Goal: Task Accomplishment & Management: Use online tool/utility

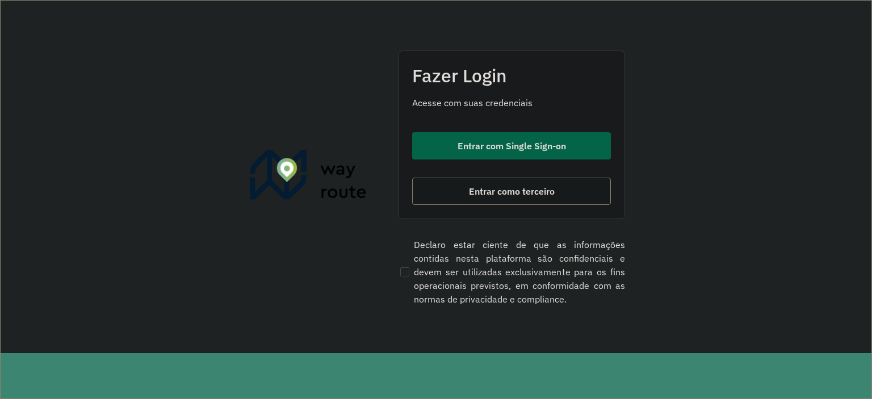
click at [472, 141] on span "Entrar com Single Sign-on" at bounding box center [512, 145] width 108 height 9
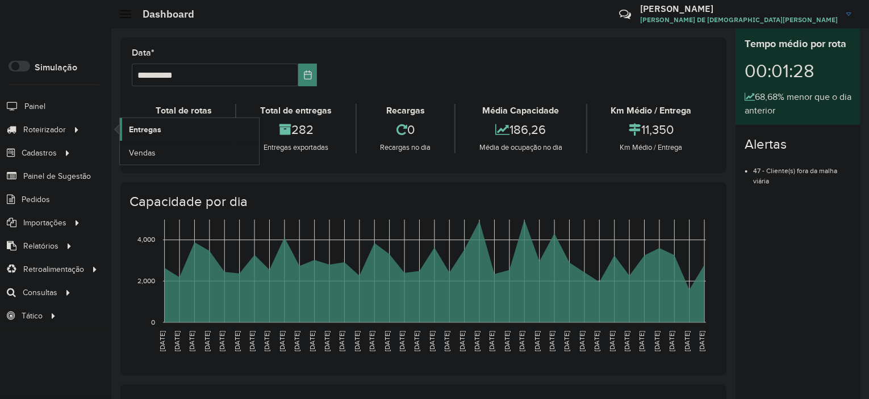
click at [162, 128] on link "Entregas" at bounding box center [189, 129] width 139 height 23
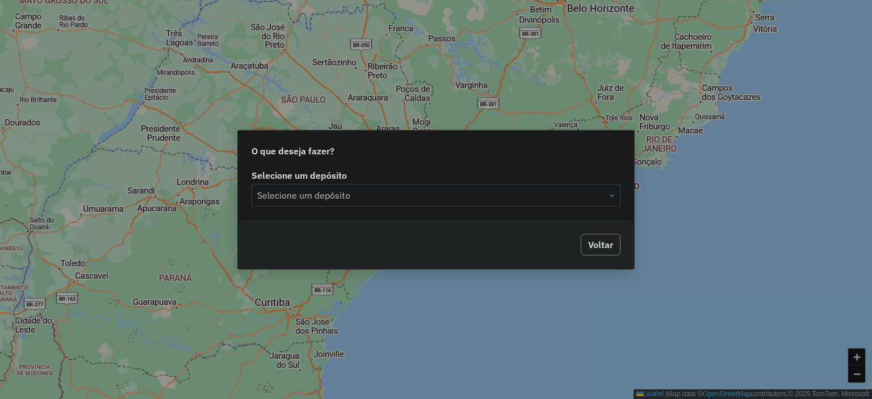
click at [337, 192] on input "text" at bounding box center [424, 196] width 335 height 14
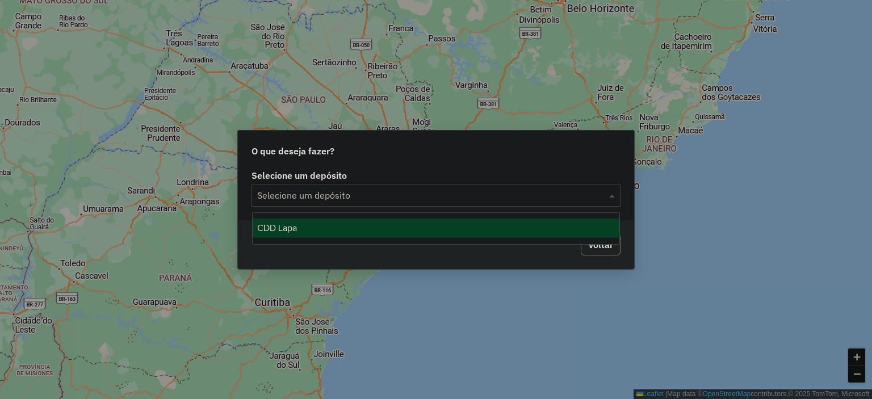
click at [352, 225] on div "CDD Lapa" at bounding box center [436, 228] width 367 height 19
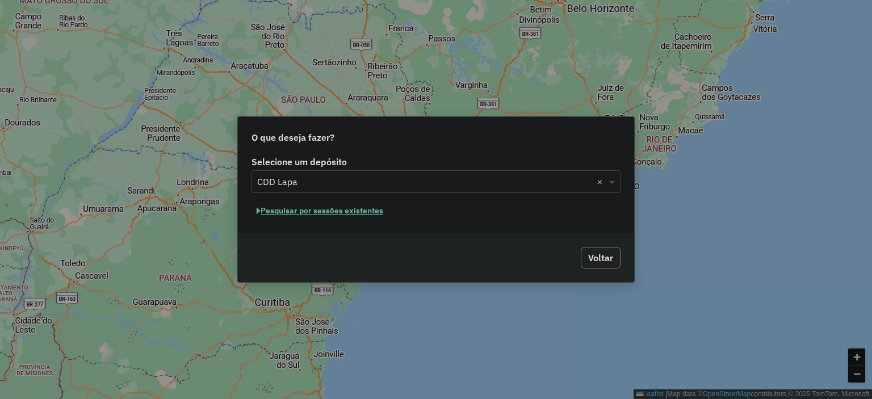
click at [314, 204] on button "Pesquisar por sessões existentes" at bounding box center [320, 211] width 137 height 18
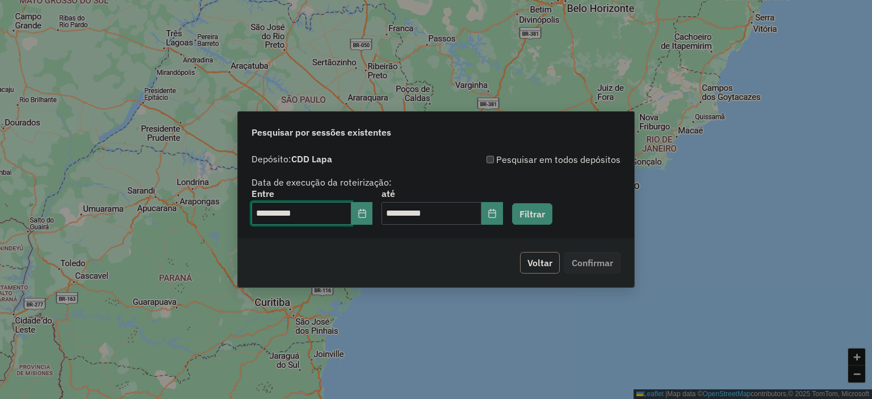
click at [324, 215] on input "**********" at bounding box center [302, 213] width 100 height 23
click at [545, 207] on button "Filtrar" at bounding box center [532, 214] width 40 height 22
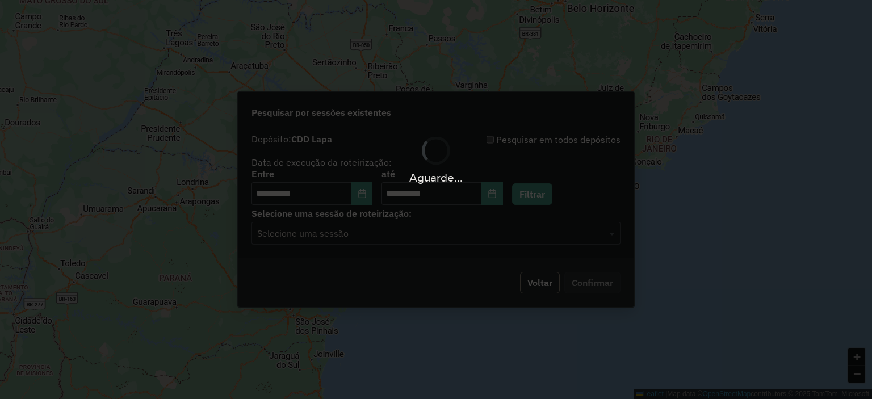
click at [355, 244] on div "Selecione uma sessão" at bounding box center [436, 233] width 369 height 23
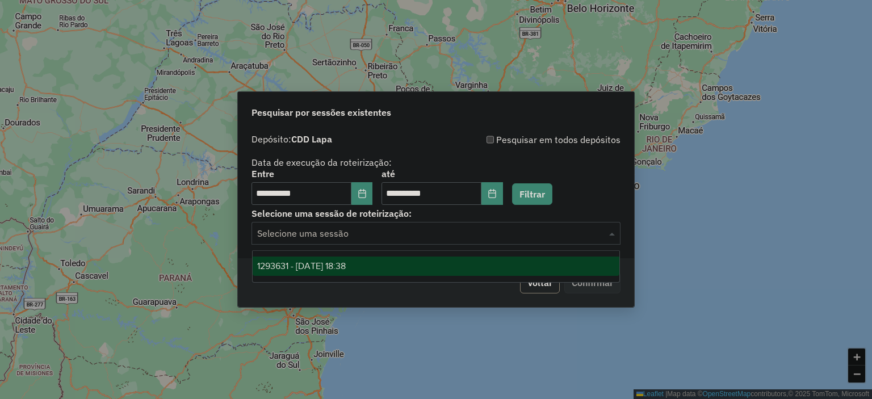
click at [350, 239] on input "text" at bounding box center [424, 234] width 335 height 14
click at [350, 255] on ng-dropdown-panel "1293631 - 13/10/2025 18:38" at bounding box center [436, 266] width 368 height 32
click at [346, 265] on span "1293631 - 13/10/2025 18:38" at bounding box center [301, 266] width 89 height 10
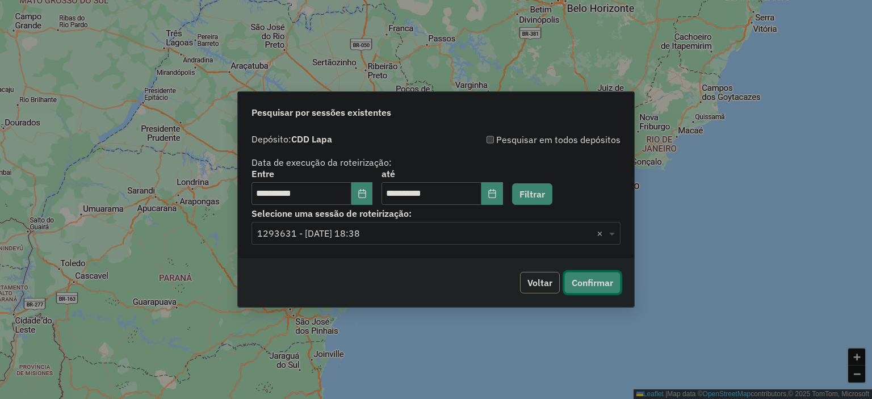
click at [613, 284] on button "Confirmar" at bounding box center [592, 283] width 56 height 22
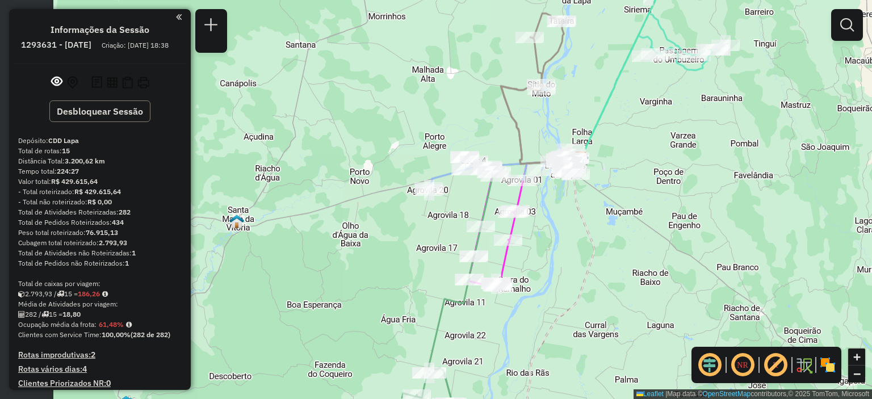
drag, startPoint x: 441, startPoint y: 290, endPoint x: 586, endPoint y: 246, distance: 151.4
click at [586, 246] on div "Janela de atendimento Grade de atendimento Capacidade Transportadoras Veículos …" at bounding box center [436, 199] width 872 height 399
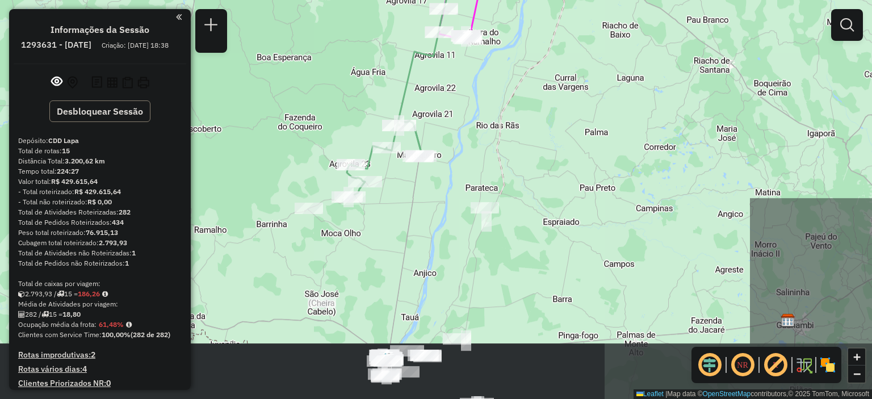
drag, startPoint x: 552, startPoint y: 326, endPoint x: 522, endPoint y: 81, distance: 246.5
click at [522, 81] on icon at bounding box center [531, 53] width 68 height 284
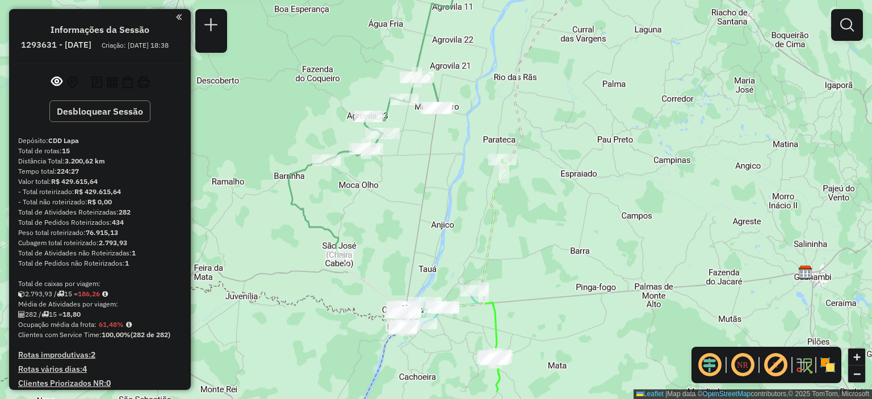
drag, startPoint x: 443, startPoint y: 276, endPoint x: 463, endPoint y: 204, distance: 75.3
click at [463, 210] on div "Janela de atendimento Grade de atendimento Capacidade Transportadoras Veículos …" at bounding box center [436, 199] width 872 height 399
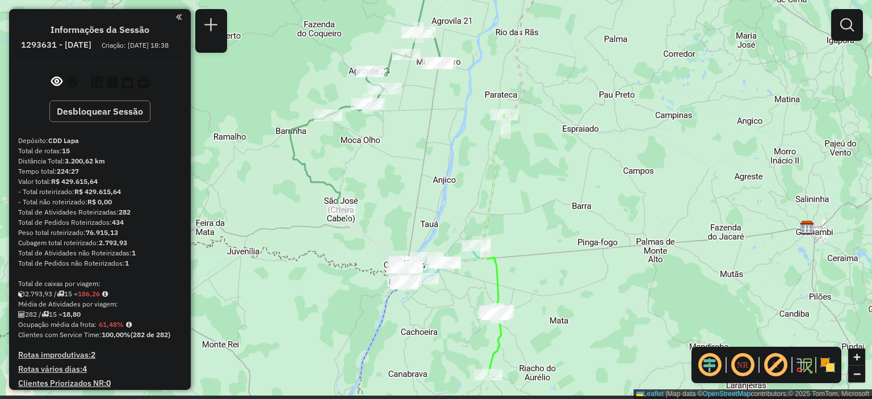
drag, startPoint x: 463, startPoint y: 204, endPoint x: 463, endPoint y: 174, distance: 29.5
click at [463, 174] on div "Janela de atendimento Grade de atendimento Capacidade Transportadoras Veículos …" at bounding box center [436, 199] width 872 height 399
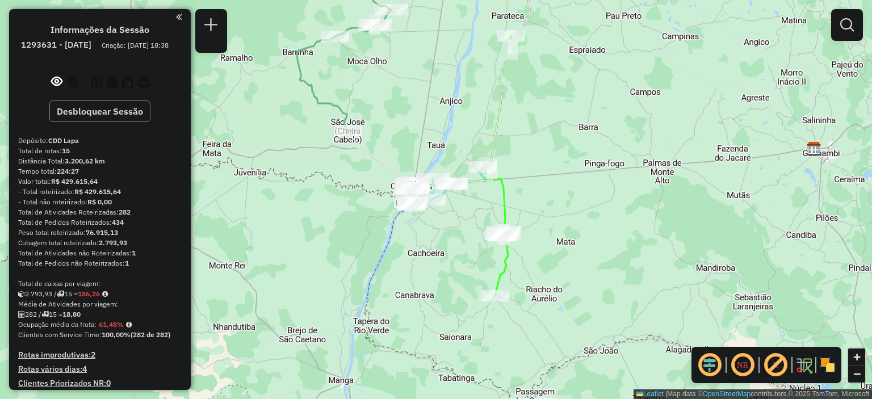
drag, startPoint x: 421, startPoint y: 316, endPoint x: 429, endPoint y: 217, distance: 99.1
click at [429, 218] on div "Janela de atendimento Grade de atendimento Capacidade Transportadoras Veículos …" at bounding box center [436, 199] width 872 height 399
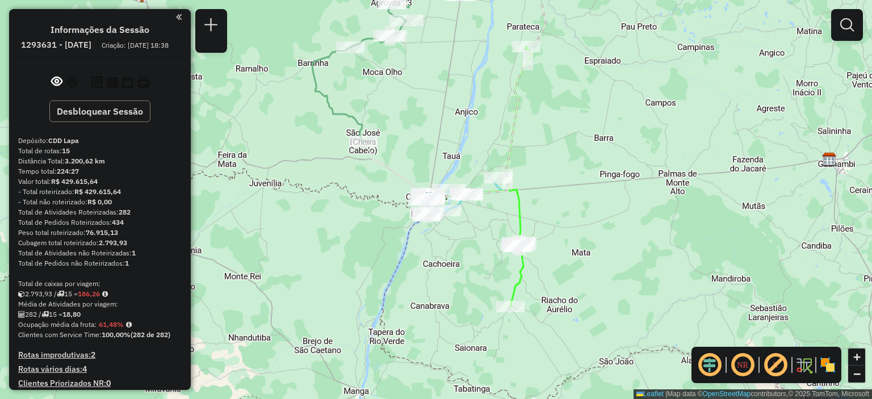
drag, startPoint x: 429, startPoint y: 217, endPoint x: 443, endPoint y: 257, distance: 42.2
click at [443, 257] on div "Janela de atendimento Grade de atendimento Capacidade Transportadoras Veículos …" at bounding box center [436, 199] width 872 height 399
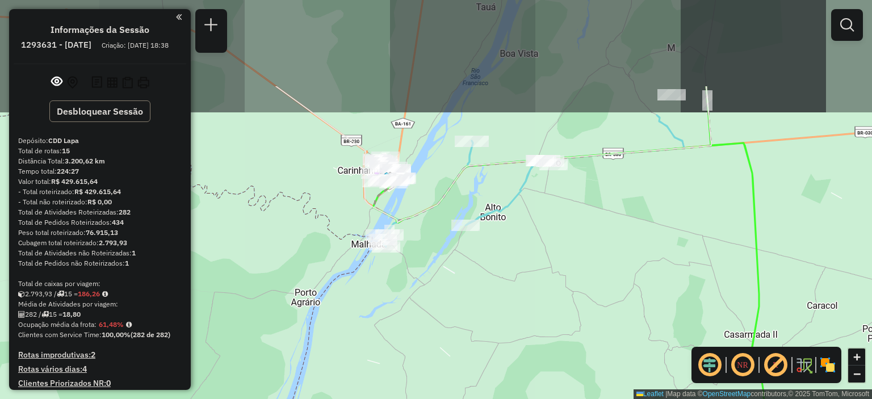
drag, startPoint x: 568, startPoint y: 174, endPoint x: 565, endPoint y: 302, distance: 127.8
click at [565, 302] on div "Janela de atendimento Grade de atendimento Capacidade Transportadoras Veículos …" at bounding box center [436, 199] width 872 height 399
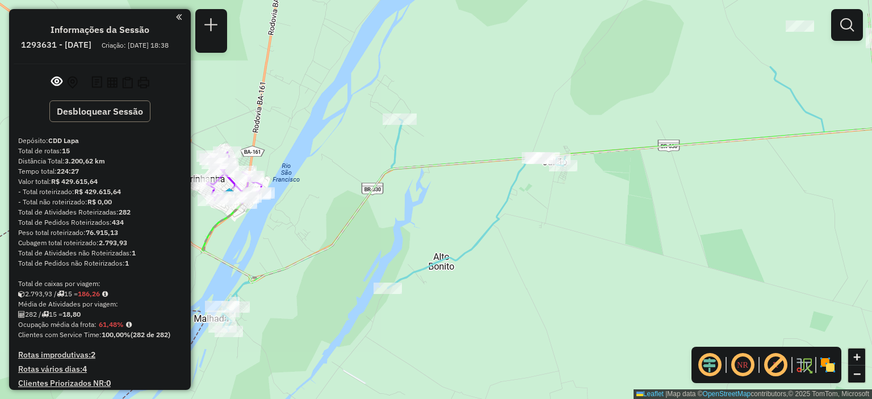
drag, startPoint x: 590, startPoint y: 191, endPoint x: 403, endPoint y: 319, distance: 226.8
click at [481, 315] on div "Janela de atendimento Grade de atendimento Capacidade Transportadoras Veículos …" at bounding box center [436, 199] width 872 height 399
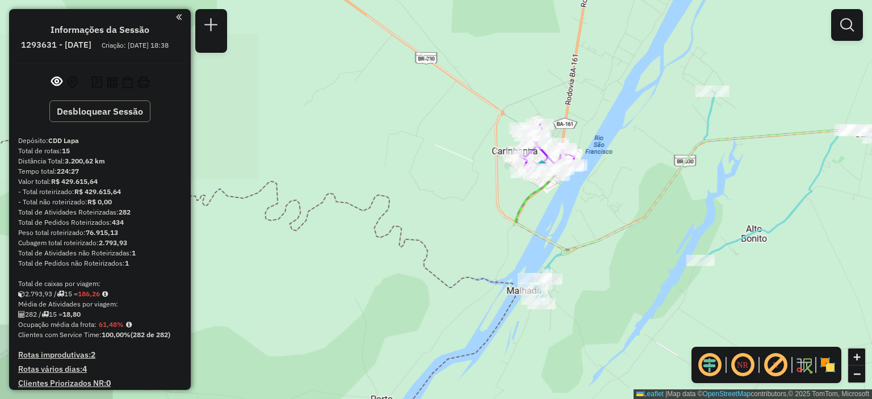
drag, startPoint x: 403, startPoint y: 319, endPoint x: 872, endPoint y: 217, distance: 479.3
click at [872, 217] on div "Janela de atendimento Grade de atendimento Capacidade Transportadoras Veículos …" at bounding box center [436, 199] width 872 height 399
drag, startPoint x: 606, startPoint y: 108, endPoint x: 611, endPoint y: 165, distance: 56.4
click at [611, 165] on div "Janela de atendimento Grade de atendimento Capacidade Transportadoras Veículos …" at bounding box center [436, 199] width 872 height 399
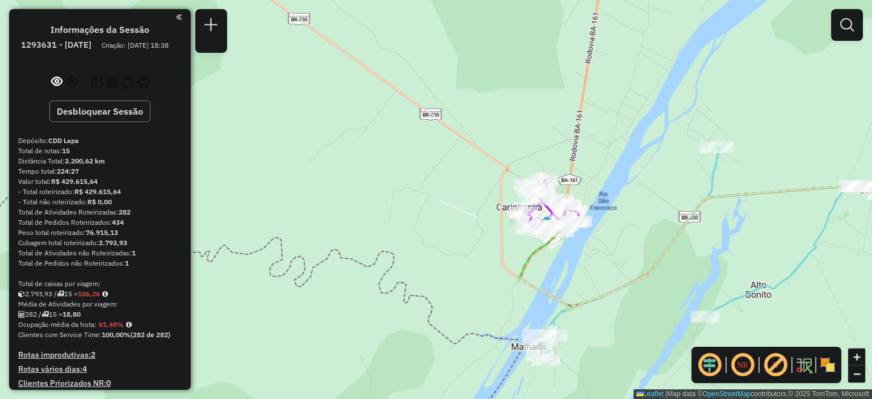
drag, startPoint x: 611, startPoint y: 165, endPoint x: 602, endPoint y: 173, distance: 12.1
click at [610, 165] on div "Janela de atendimento Grade de atendimento Capacidade Transportadoras Veículos …" at bounding box center [436, 199] width 872 height 399
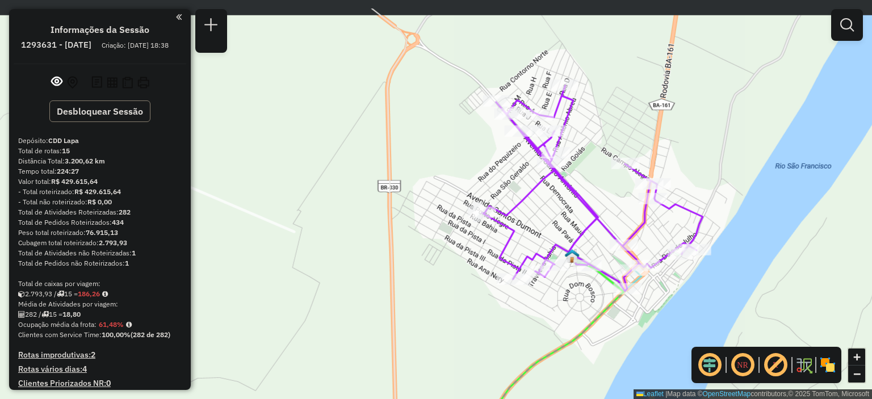
drag, startPoint x: 736, startPoint y: 110, endPoint x: 726, endPoint y: 167, distance: 58.7
click at [727, 167] on div "Janela de atendimento Grade de atendimento Capacidade Transportadoras Veículos …" at bounding box center [436, 199] width 872 height 399
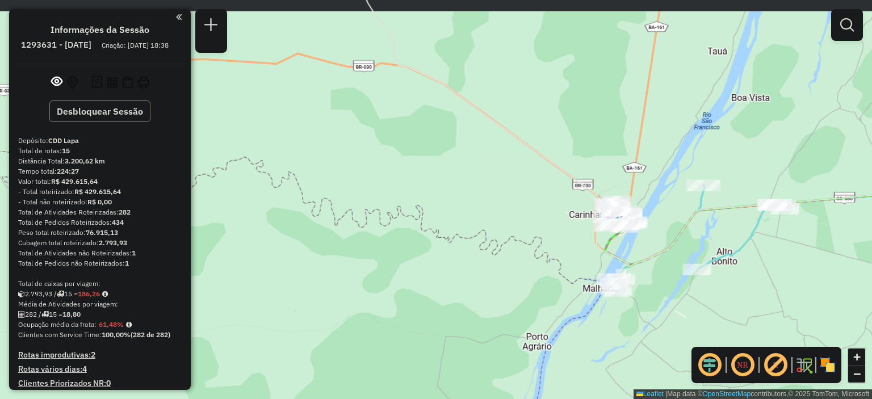
drag, startPoint x: 667, startPoint y: 124, endPoint x: 610, endPoint y: 317, distance: 201.9
click at [613, 297] on div "Janela de atendimento Grade de atendimento Capacidade Transportadoras Veículos …" at bounding box center [436, 199] width 872 height 399
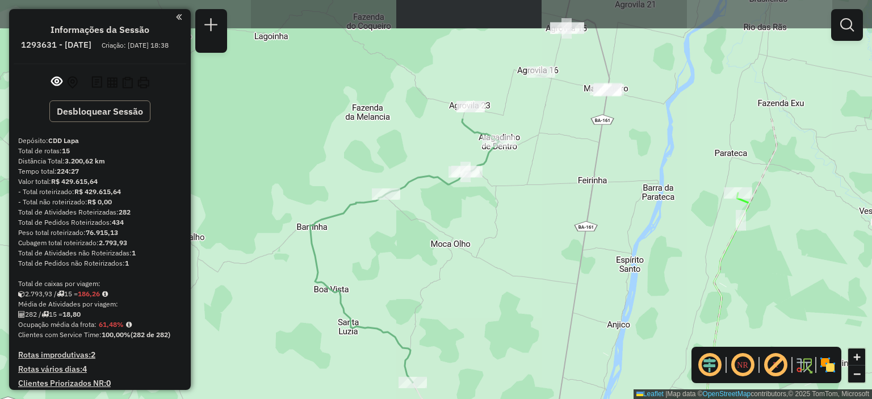
drag, startPoint x: 492, startPoint y: 182, endPoint x: 455, endPoint y: 341, distance: 163.6
click at [455, 341] on div "Janela de atendimento Grade de atendimento Capacidade Transportadoras Veículos …" at bounding box center [436, 199] width 872 height 399
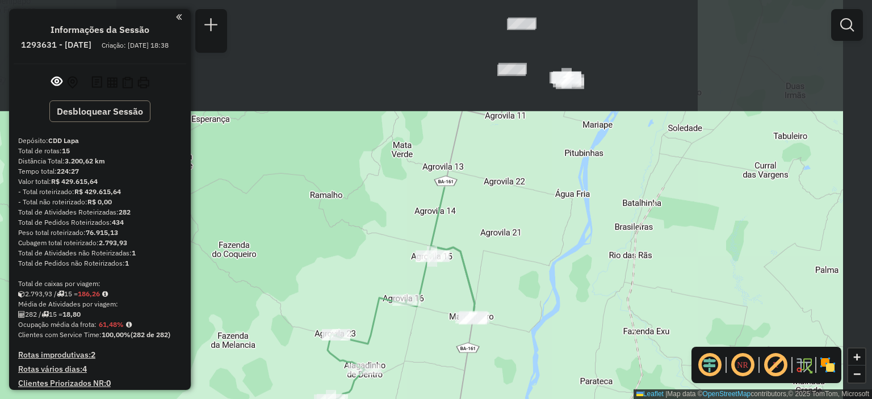
drag, startPoint x: 548, startPoint y: 139, endPoint x: 370, endPoint y: 363, distance: 286.5
click at [370, 363] on div "Janela de atendimento Grade de atendimento Capacidade Transportadoras Veículos …" at bounding box center [436, 199] width 872 height 399
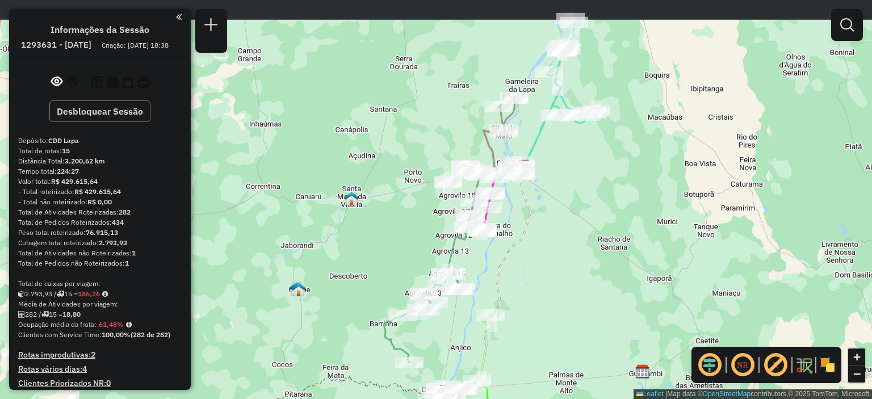
drag, startPoint x: 677, startPoint y: 183, endPoint x: 652, endPoint y: 217, distance: 41.8
click at [654, 217] on div "Janela de atendimento Grade de atendimento Capacidade Transportadoras Veículos …" at bounding box center [436, 199] width 872 height 399
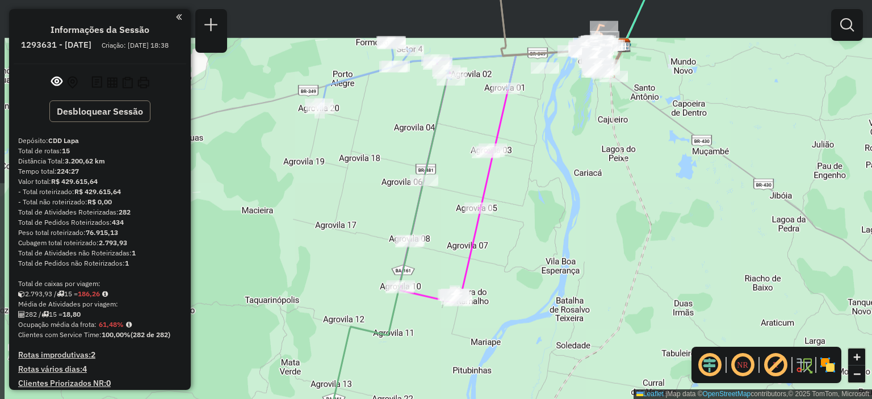
drag, startPoint x: 501, startPoint y: 156, endPoint x: 515, endPoint y: 195, distance: 41.1
click at [515, 195] on div "Janela de atendimento Grade de atendimento Capacidade Transportadoras Veículos …" at bounding box center [436, 199] width 872 height 399
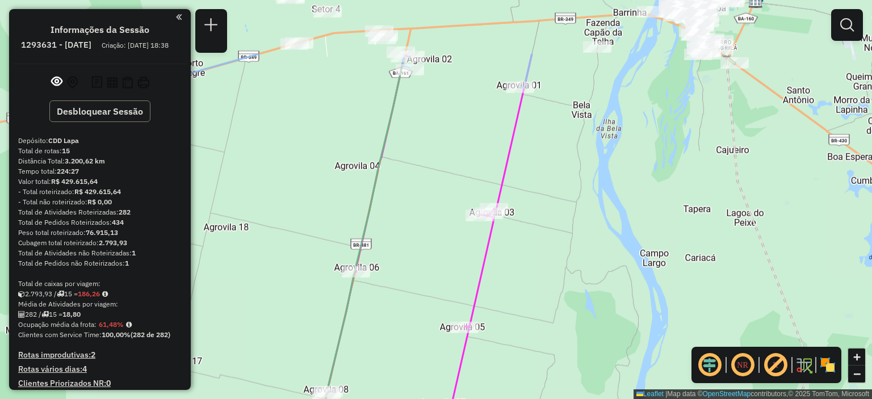
drag, startPoint x: 515, startPoint y: 133, endPoint x: 538, endPoint y: 286, distance: 154.5
click at [538, 286] on div "Janela de atendimento Grade de atendimento Capacidade Transportadoras Veículos …" at bounding box center [436, 199] width 872 height 399
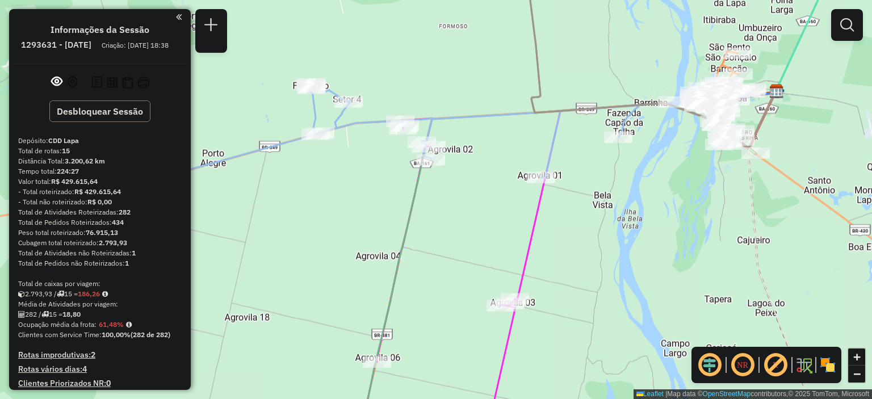
drag, startPoint x: 452, startPoint y: 195, endPoint x: 460, endPoint y: 206, distance: 13.9
click at [460, 206] on div "Janela de atendimento Grade de atendimento Capacidade Transportadoras Veículos …" at bounding box center [436, 199] width 872 height 399
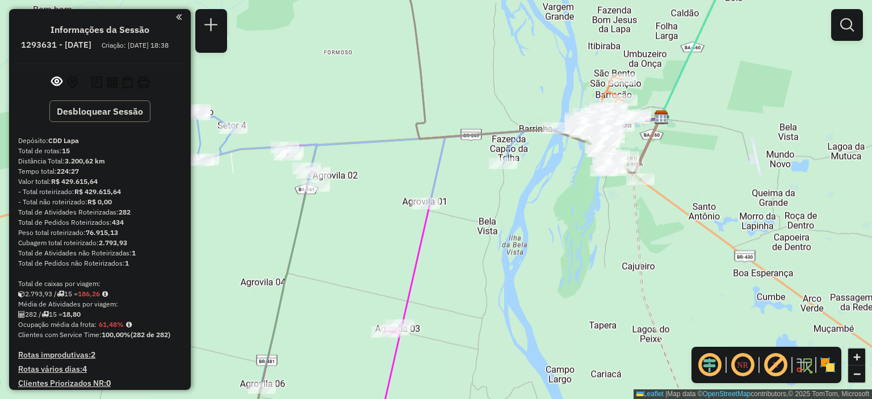
drag, startPoint x: 541, startPoint y: 267, endPoint x: 405, endPoint y: 303, distance: 140.9
click at [407, 301] on div "Janela de atendimento Grade de atendimento Capacidade Transportadoras Veículos …" at bounding box center [436, 199] width 872 height 399
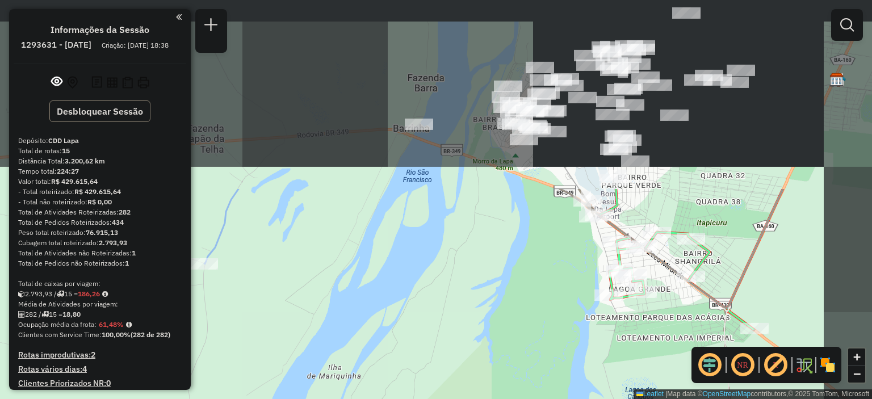
drag, startPoint x: 542, startPoint y: 99, endPoint x: 431, endPoint y: 333, distance: 258.8
click at [431, 333] on div "Janela de atendimento Grade de atendimento Capacidade Transportadoras Veículos …" at bounding box center [436, 199] width 872 height 399
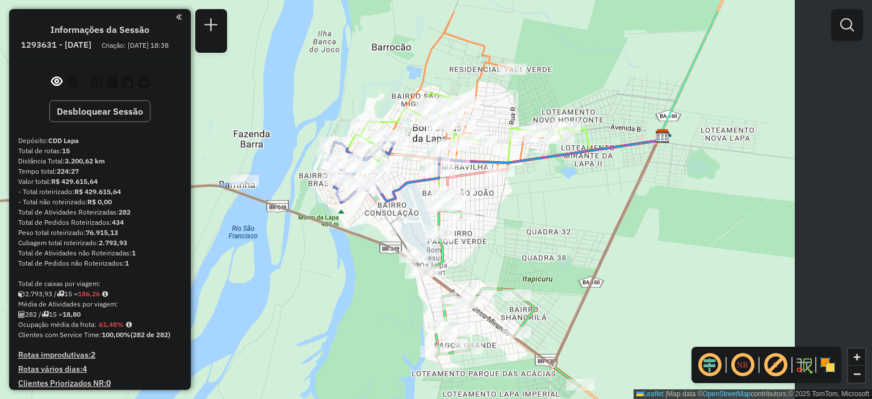
drag, startPoint x: 484, startPoint y: 197, endPoint x: 313, endPoint y: 248, distance: 177.8
click at [313, 248] on div "Janela de atendimento Grade de atendimento Capacidade Transportadoras Veículos …" at bounding box center [436, 199] width 872 height 399
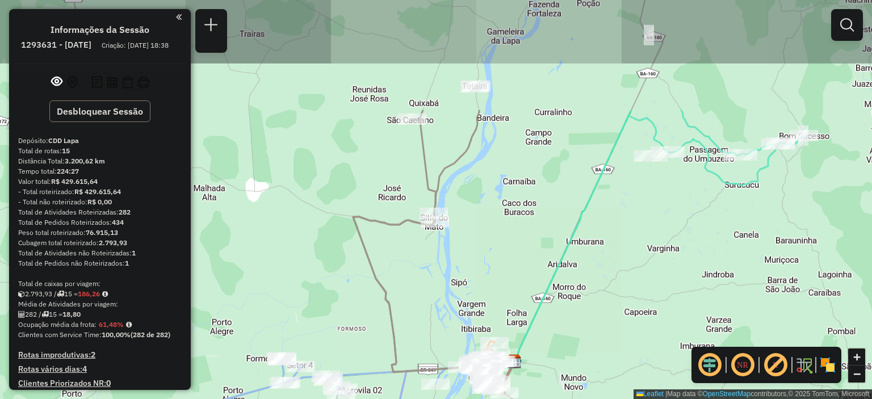
drag, startPoint x: 722, startPoint y: 176, endPoint x: 622, endPoint y: 328, distance: 181.3
click at [622, 328] on div "Janela de atendimento Grade de atendimento Capacidade Transportadoras Veículos …" at bounding box center [436, 199] width 872 height 399
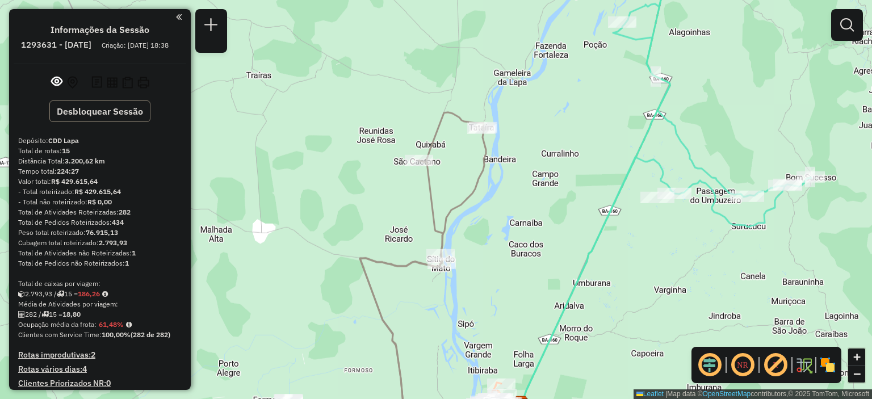
drag, startPoint x: 525, startPoint y: 139, endPoint x: 531, endPoint y: 183, distance: 44.8
click at [537, 177] on div "Janela de atendimento Grade de atendimento Capacidade Transportadoras Veículos …" at bounding box center [436, 199] width 872 height 399
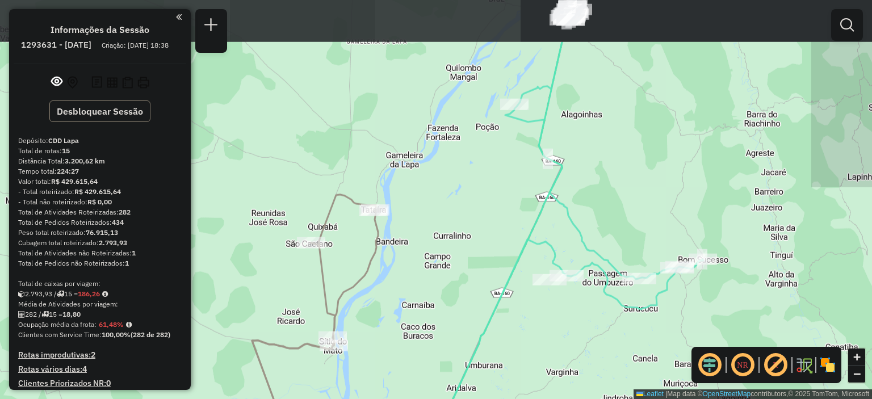
drag, startPoint x: 646, startPoint y: 240, endPoint x: 538, endPoint y: 321, distance: 134.9
click at [538, 321] on div "Janela de atendimento Grade de atendimento Capacidade Transportadoras Veículos …" at bounding box center [436, 199] width 872 height 399
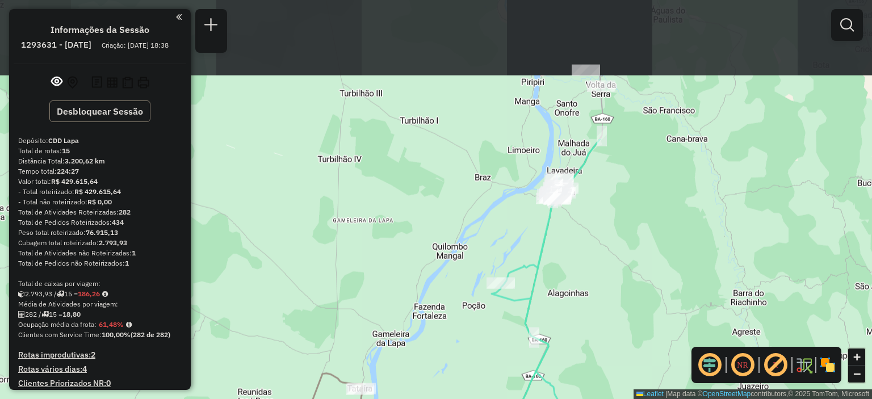
drag, startPoint x: 636, startPoint y: 136, endPoint x: 615, endPoint y: 292, distance: 157.5
click at [615, 292] on div "Janela de atendimento Grade de atendimento Capacidade Transportadoras Veículos …" at bounding box center [436, 199] width 872 height 399
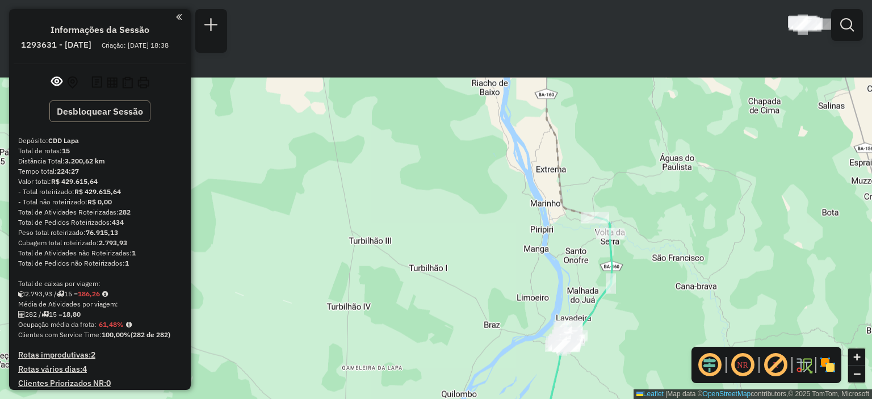
drag, startPoint x: 638, startPoint y: 89, endPoint x: 645, endPoint y: 237, distance: 148.3
click at [645, 237] on div "Janela de atendimento Grade de atendimento Capacidade Transportadoras Veículos …" at bounding box center [436, 199] width 872 height 399
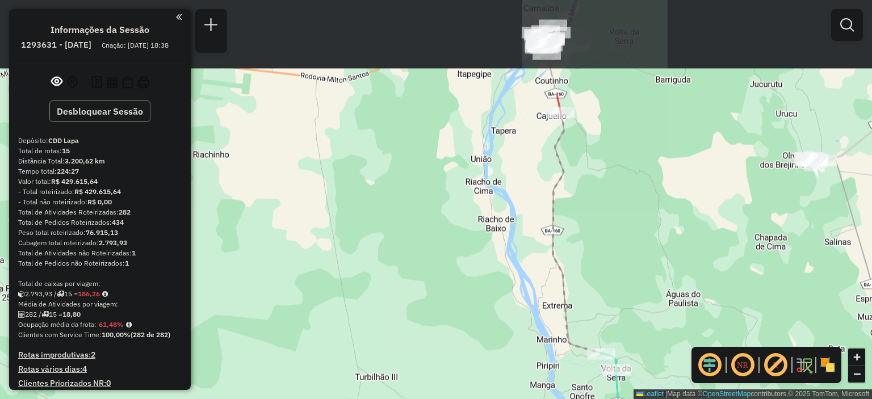
drag, startPoint x: 628, startPoint y: 104, endPoint x: 617, endPoint y: 321, distance: 217.7
click at [617, 321] on div "Janela de atendimento Grade de atendimento Capacidade Transportadoras Veículos …" at bounding box center [436, 199] width 872 height 399
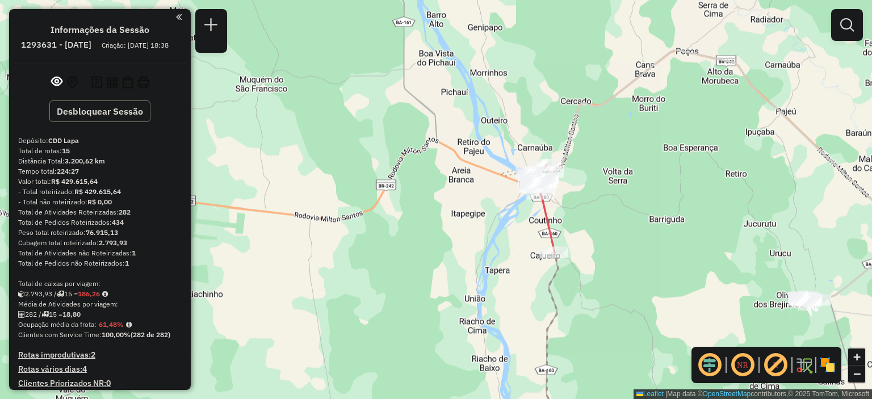
drag, startPoint x: 610, startPoint y: 160, endPoint x: 620, endPoint y: 215, distance: 55.4
click at [620, 215] on div "Janela de atendimento Grade de atendimento Capacidade Transportadoras Veículos …" at bounding box center [436, 199] width 872 height 399
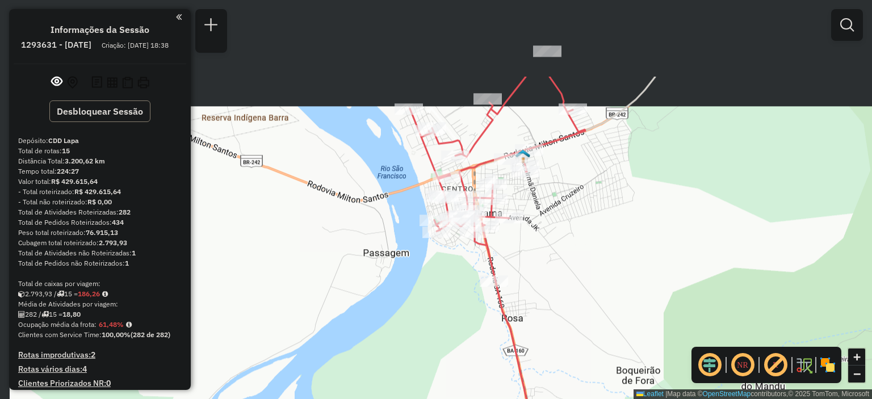
drag, startPoint x: 488, startPoint y: 128, endPoint x: 569, endPoint y: 248, distance: 144.4
click at [569, 248] on div "Janela de atendimento Grade de atendimento Capacidade Transportadoras Veículos …" at bounding box center [436, 199] width 872 height 399
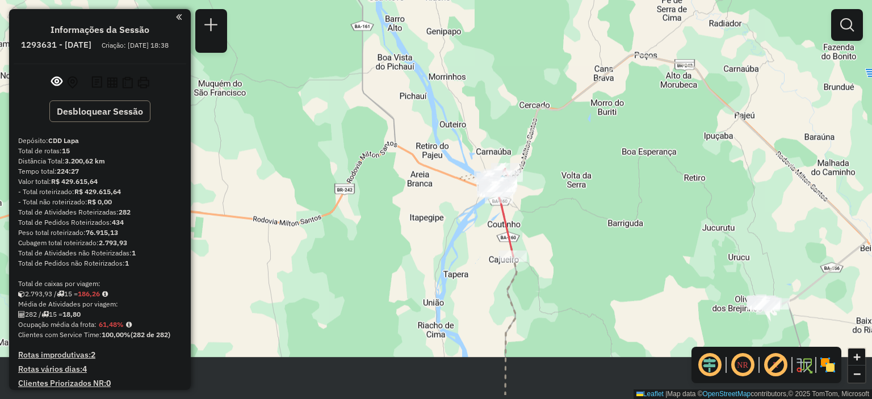
drag, startPoint x: 709, startPoint y: 255, endPoint x: 581, endPoint y: 145, distance: 169.0
click at [596, 170] on div "Janela de atendimento Grade de atendimento Capacidade Transportadoras Veículos …" at bounding box center [436, 199] width 872 height 399
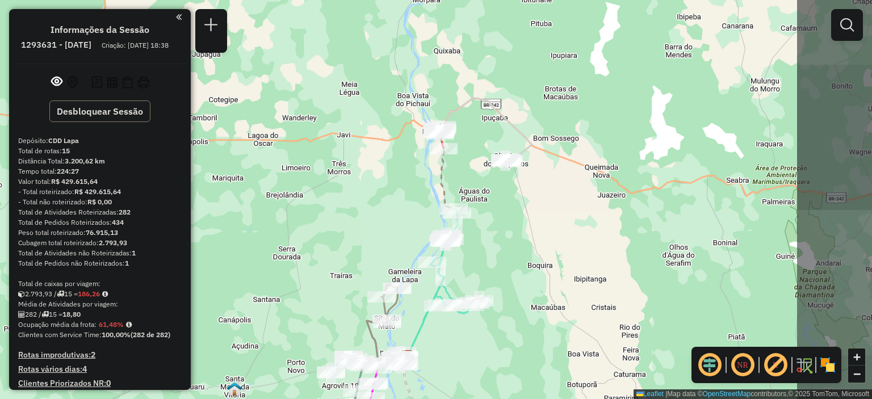
drag, startPoint x: 677, startPoint y: 276, endPoint x: 537, endPoint y: 239, distance: 144.6
click at [537, 239] on div "Janela de atendimento Grade de atendimento Capacidade Transportadoras Veículos …" at bounding box center [436, 199] width 872 height 399
